Goal: Check status: Check status

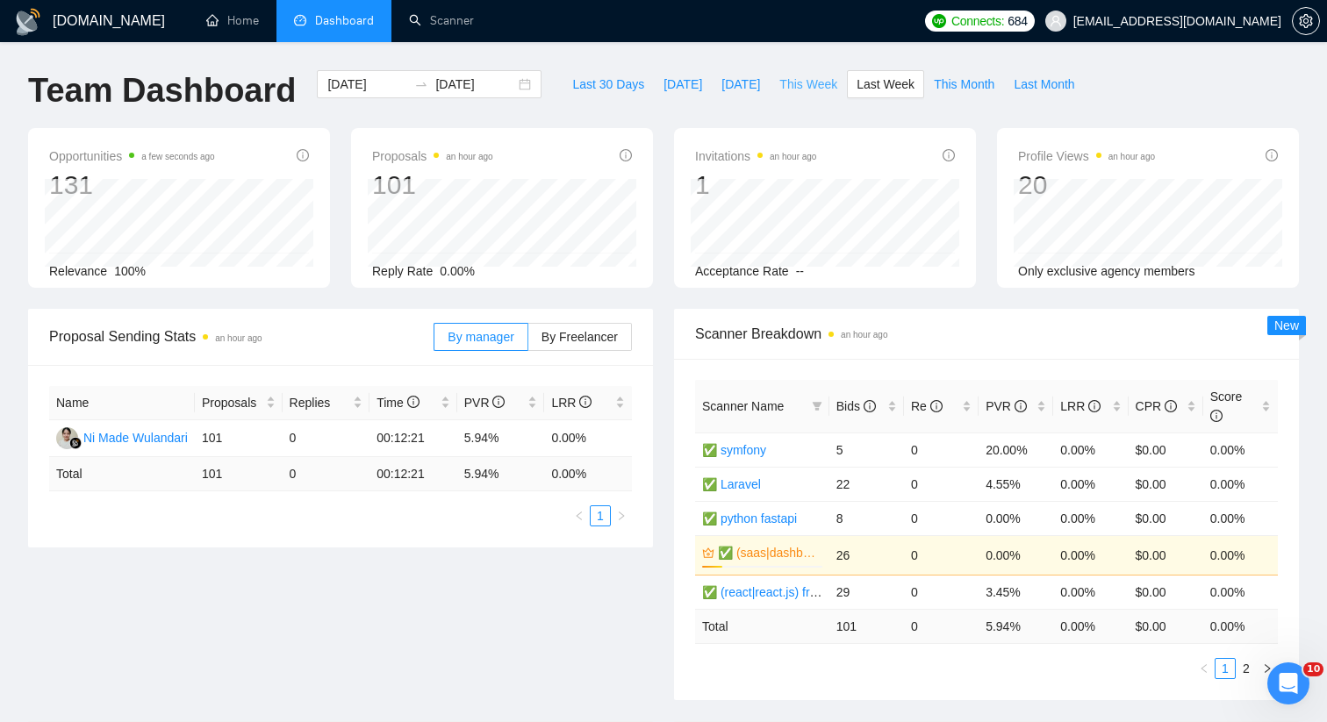
click at [817, 88] on span "This Week" at bounding box center [808, 84] width 58 height 19
type input "2025-09-15"
type input "2025-09-21"
